Goal: Navigation & Orientation: Find specific page/section

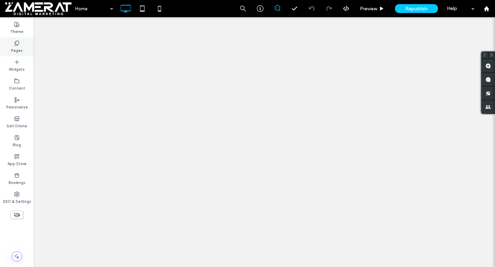
drag, startPoint x: 0, startPoint y: 0, endPoint x: 16, endPoint y: 48, distance: 50.5
click at [16, 48] on label "Pages" at bounding box center [17, 50] width 12 height 8
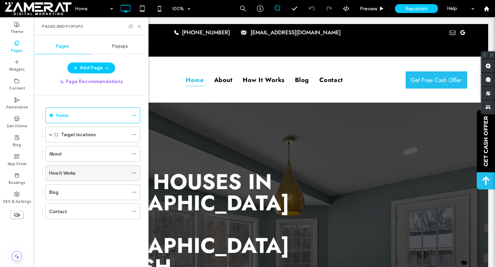
click at [91, 173] on div "How It Works" at bounding box center [88, 173] width 79 height 7
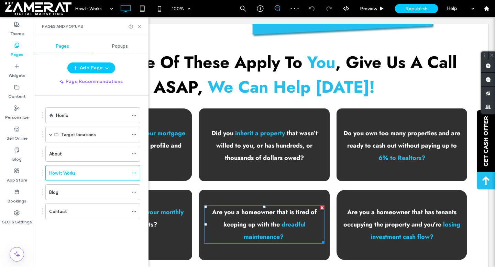
scroll to position [796, 0]
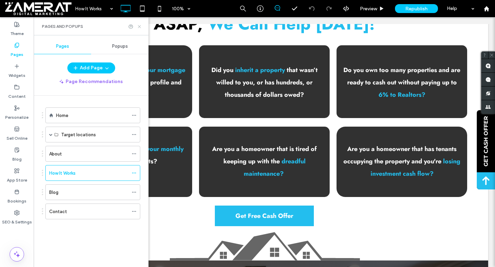
click at [139, 26] on icon at bounding box center [139, 26] width 5 height 5
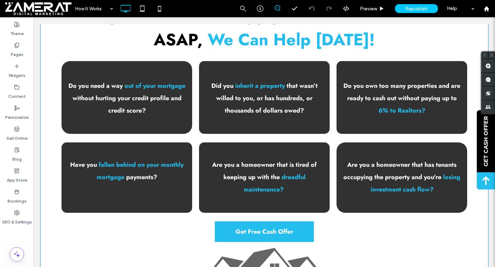
scroll to position [1014, 0]
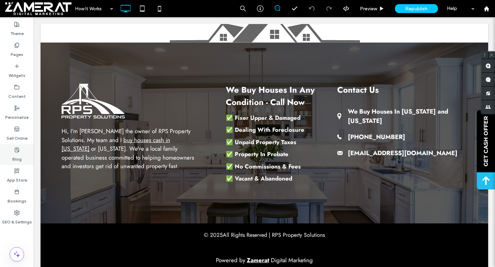
click at [13, 163] on div "Blog" at bounding box center [17, 154] width 34 height 21
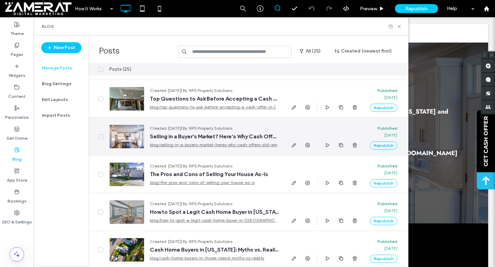
scroll to position [0, 0]
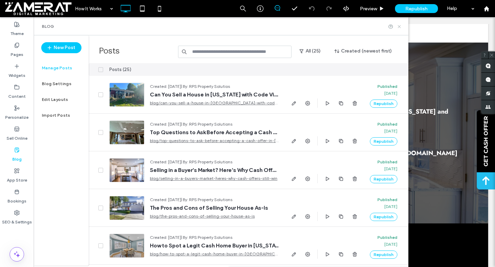
click at [398, 27] on icon at bounding box center [398, 26] width 5 height 5
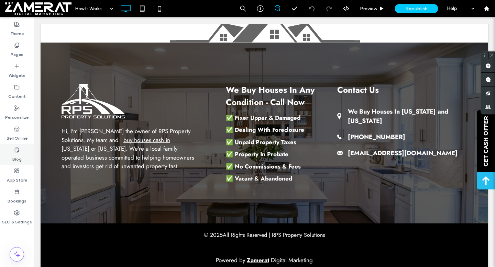
click at [11, 156] on div "Blog" at bounding box center [17, 154] width 34 height 21
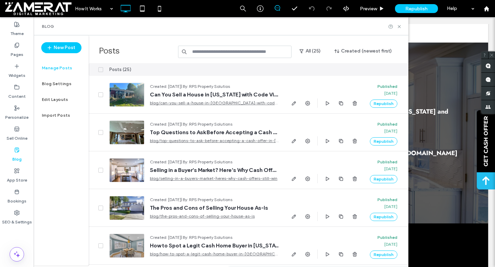
click at [255, 55] on input at bounding box center [234, 52] width 113 height 12
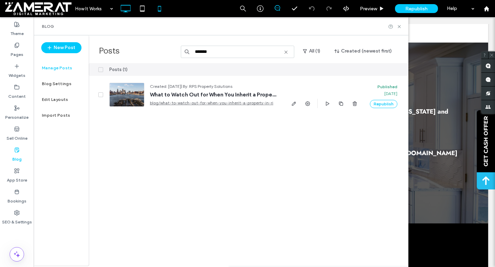
type input "*******"
click at [20, 56] on label "Pages" at bounding box center [17, 53] width 13 height 10
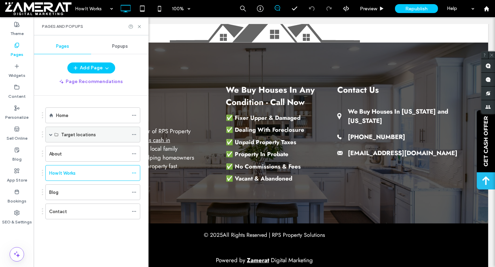
click at [49, 134] on span at bounding box center [50, 134] width 3 height 3
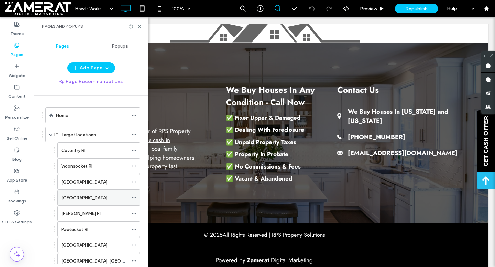
scroll to position [210, 0]
